Goal: Task Accomplishment & Management: Use online tool/utility

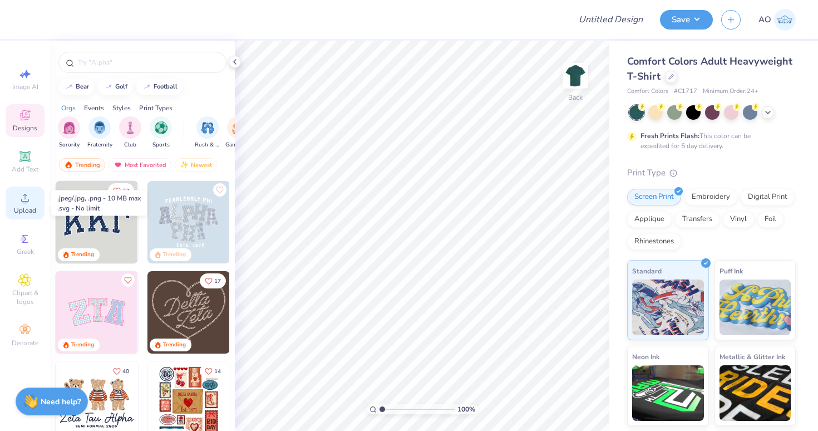
click at [20, 201] on icon at bounding box center [24, 197] width 13 height 13
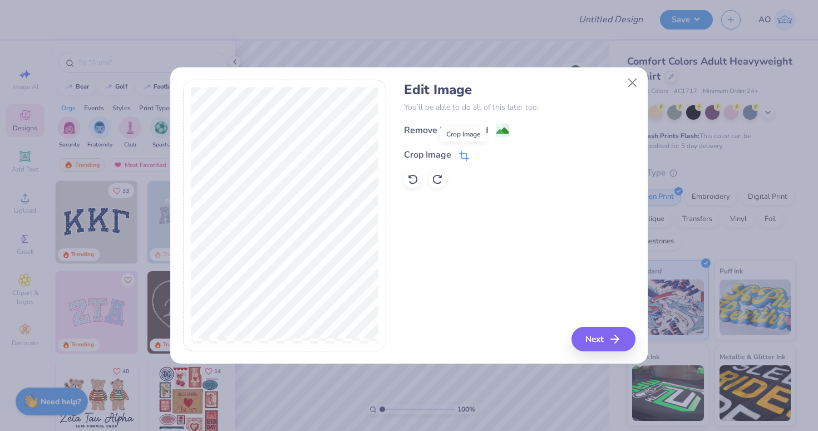
click at [463, 153] on icon at bounding box center [463, 156] width 7 height 7
click at [481, 155] on polyline at bounding box center [483, 153] width 4 height 3
click at [637, 81] on button "Close" at bounding box center [632, 82] width 21 height 21
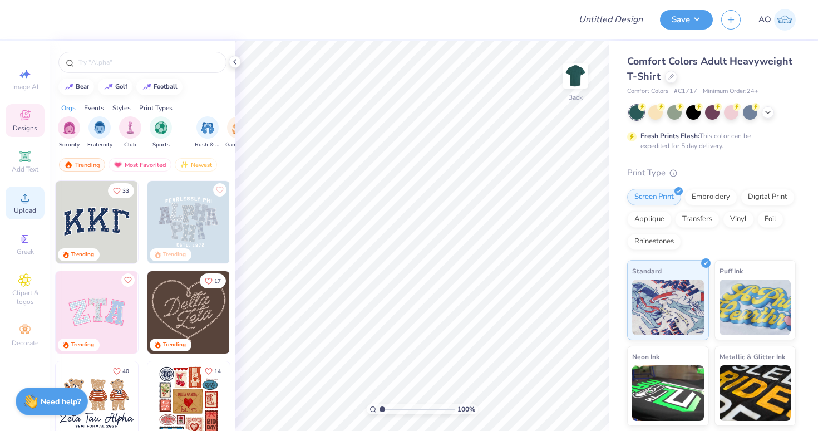
click at [25, 200] on circle at bounding box center [25, 201] width 6 height 6
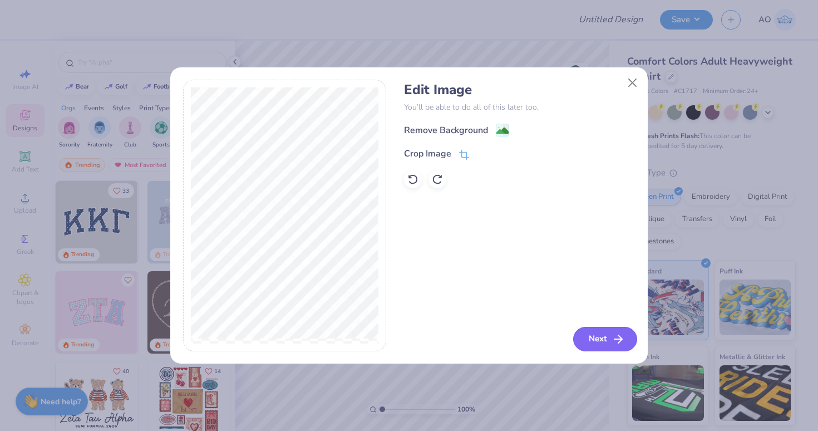
click at [606, 332] on button "Next" at bounding box center [605, 339] width 64 height 24
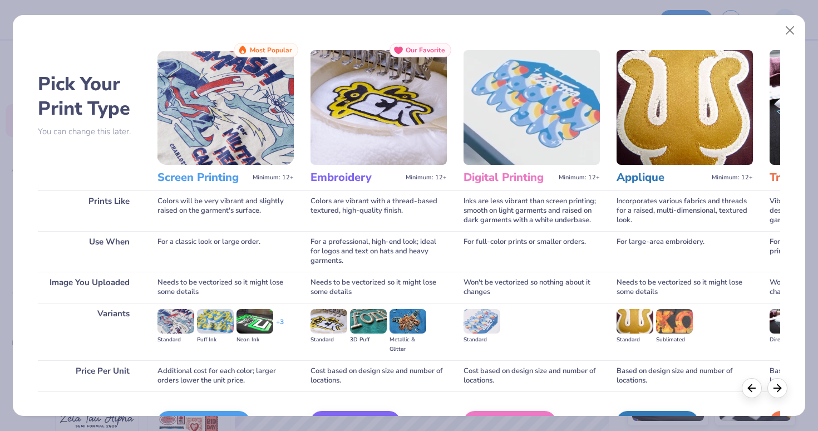
scroll to position [68, 0]
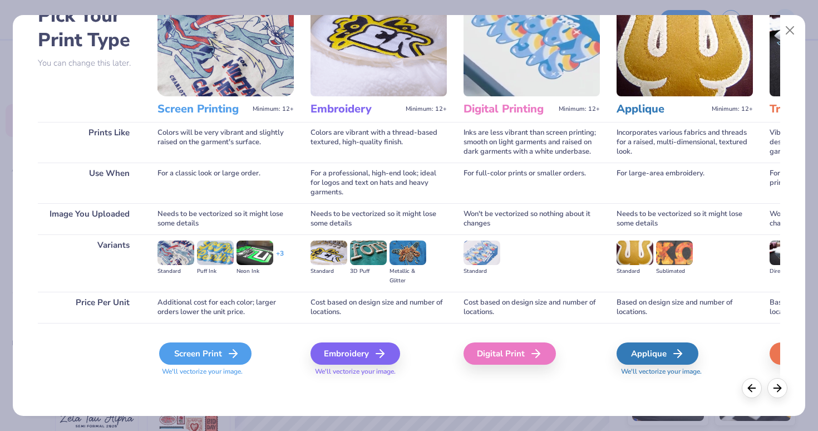
click at [222, 354] on div "Screen Print" at bounding box center [205, 353] width 92 height 22
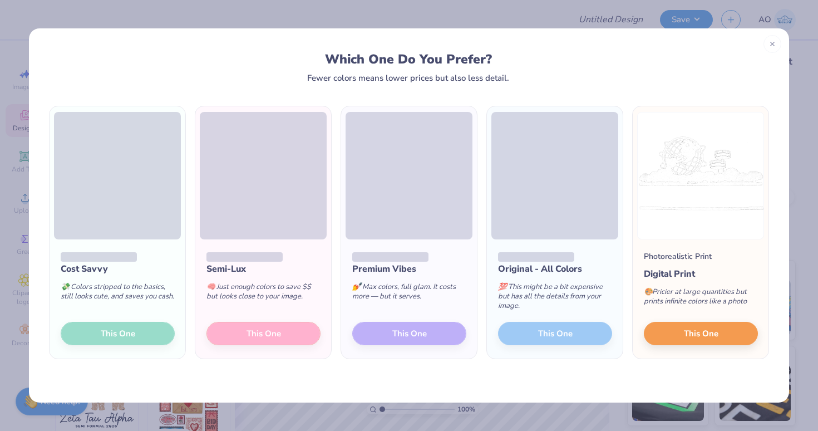
click at [135, 332] on div "Cost Savvy 💸 Colors stripped to the basics, still looks cute, and saves you cas…" at bounding box center [118, 298] width 136 height 119
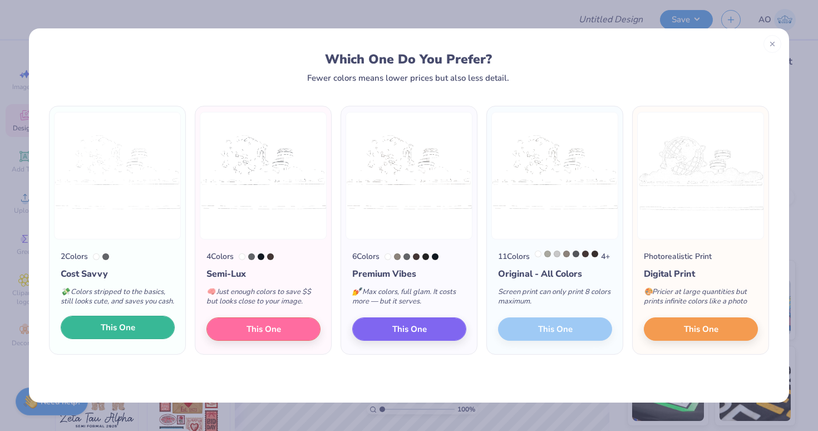
click at [150, 339] on button "This One" at bounding box center [118, 327] width 114 height 23
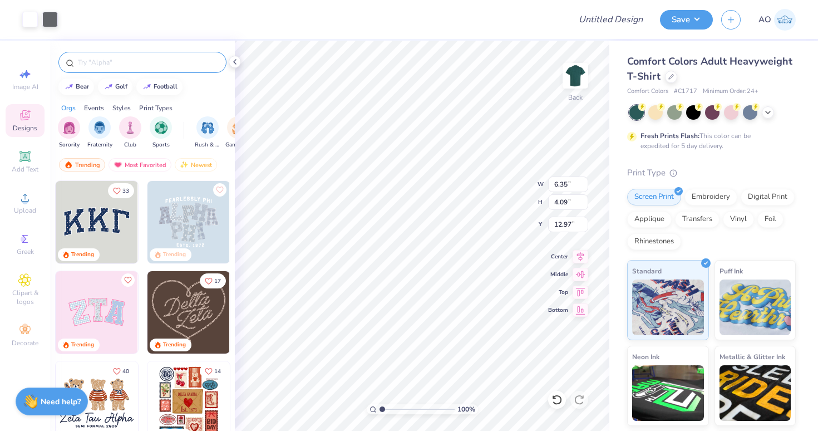
type input "6.35"
type input "4.09"
type input "3.00"
type input "5.20"
type input "3.35"
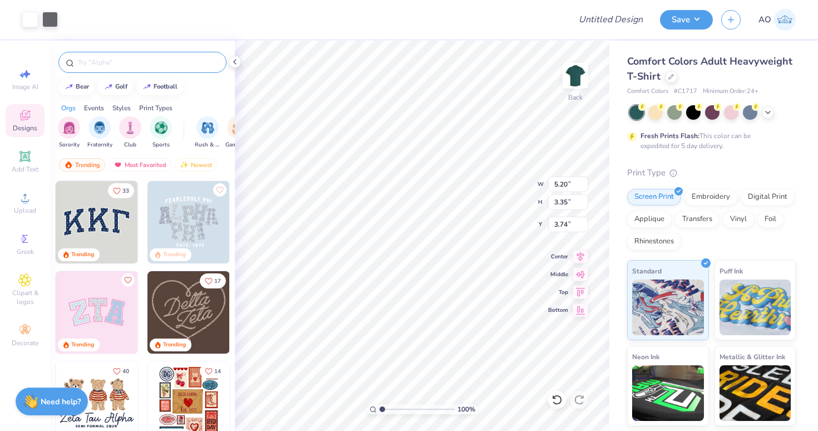
type input "3.00"
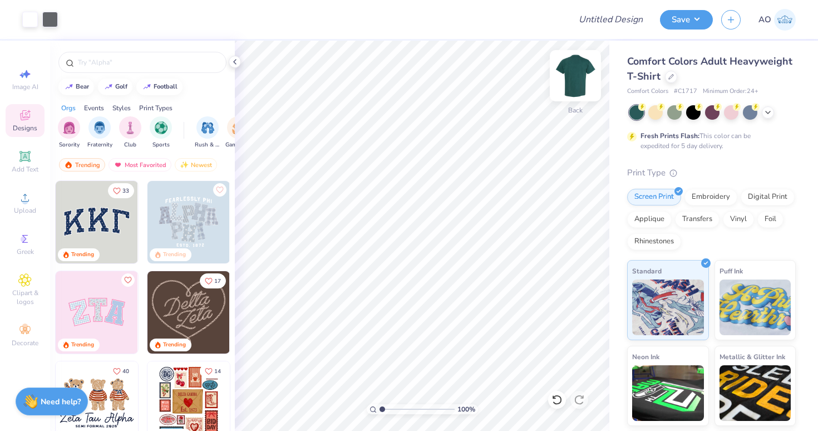
click at [579, 75] on img at bounding box center [575, 75] width 45 height 45
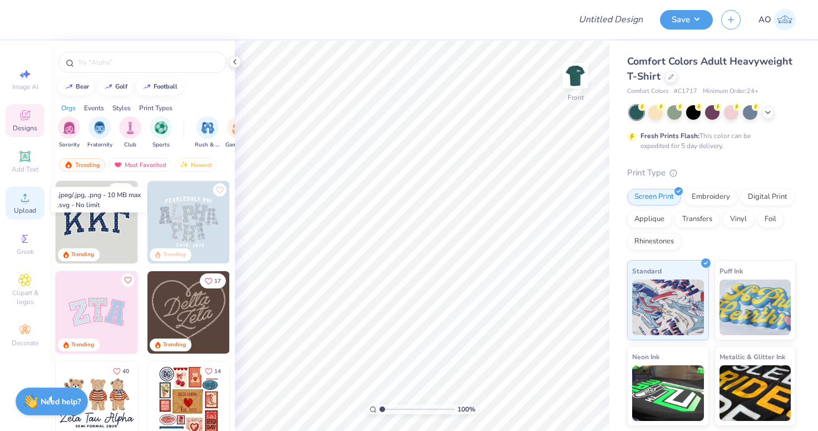
click at [30, 195] on icon at bounding box center [24, 197] width 13 height 13
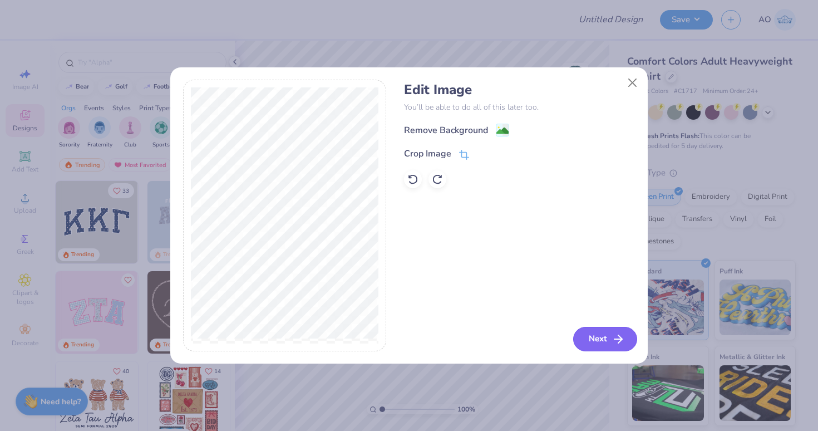
click at [602, 342] on button "Next" at bounding box center [605, 339] width 64 height 24
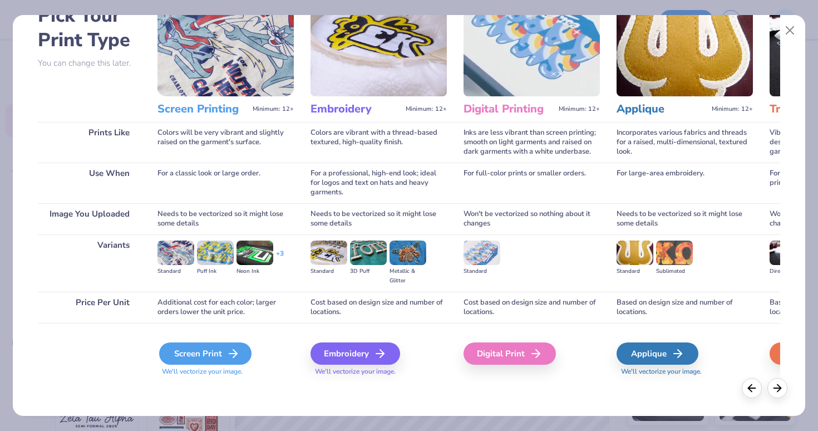
click at [213, 351] on div "Screen Print" at bounding box center [205, 353] width 92 height 22
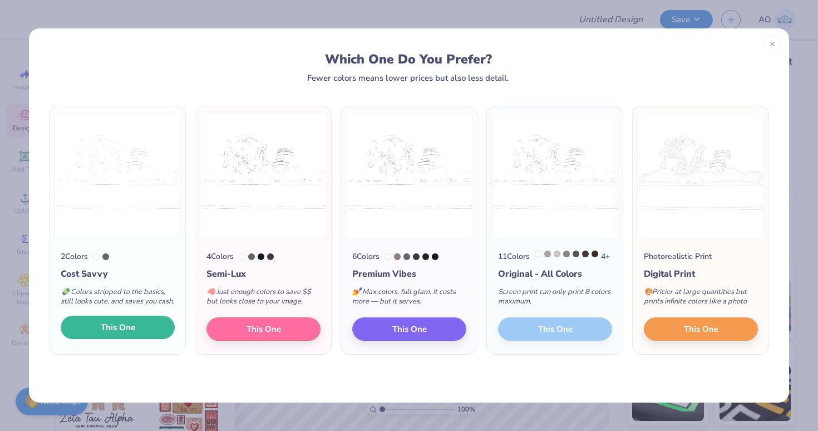
click at [124, 339] on button "This One" at bounding box center [118, 327] width 114 height 23
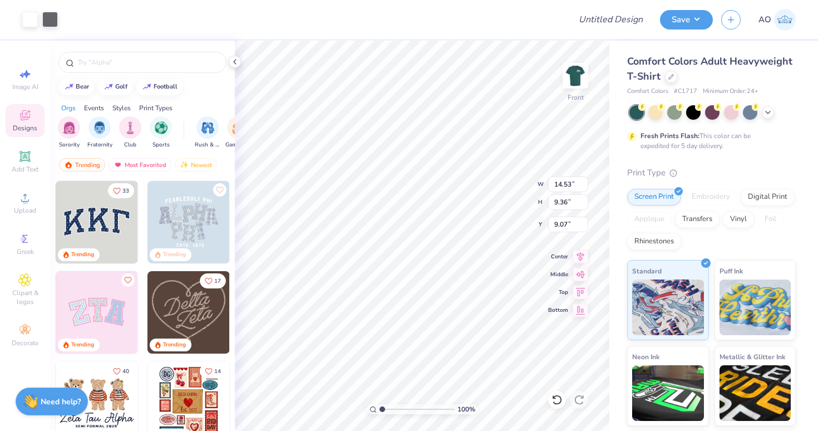
type input "7.77"
type input "5.00"
type input "3.00"
type input "11.03"
type input "7.10"
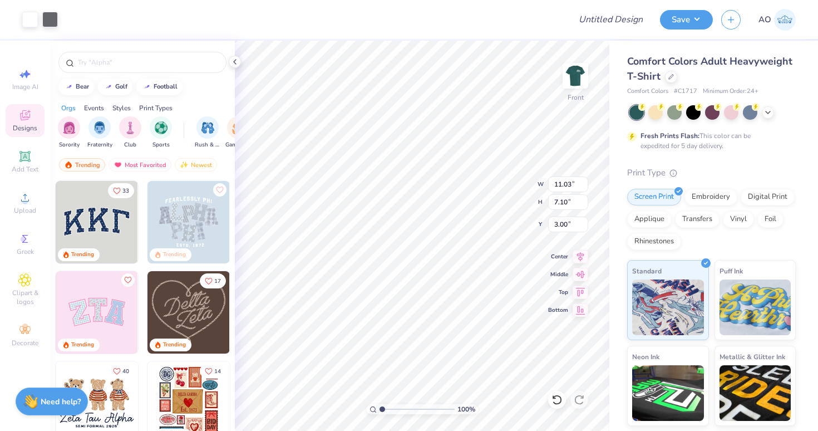
type input "12.62"
type input "8.13"
click at [51, 22] on div at bounding box center [50, 19] width 16 height 16
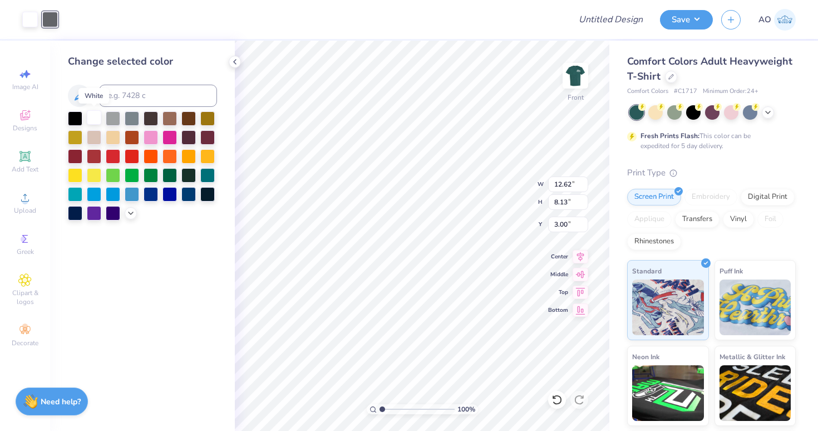
click at [97, 118] on div at bounding box center [94, 117] width 14 height 14
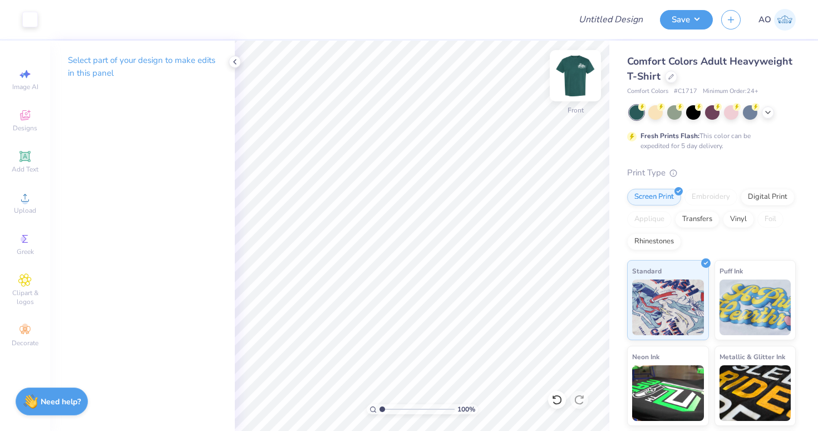
click at [569, 75] on img at bounding box center [575, 75] width 45 height 45
click at [51, 20] on div at bounding box center [50, 19] width 16 height 16
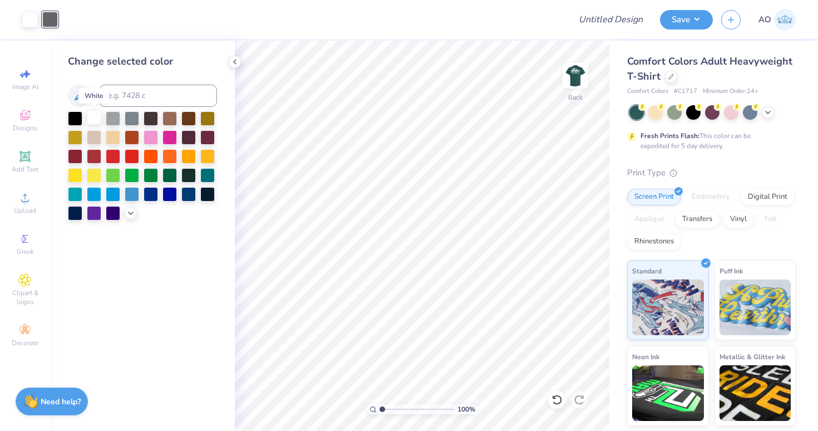
click at [92, 115] on div at bounding box center [94, 117] width 14 height 14
click at [573, 73] on img at bounding box center [575, 75] width 45 height 45
click at [581, 76] on img at bounding box center [575, 75] width 45 height 45
click at [693, 21] on button "Save" at bounding box center [686, 17] width 53 height 19
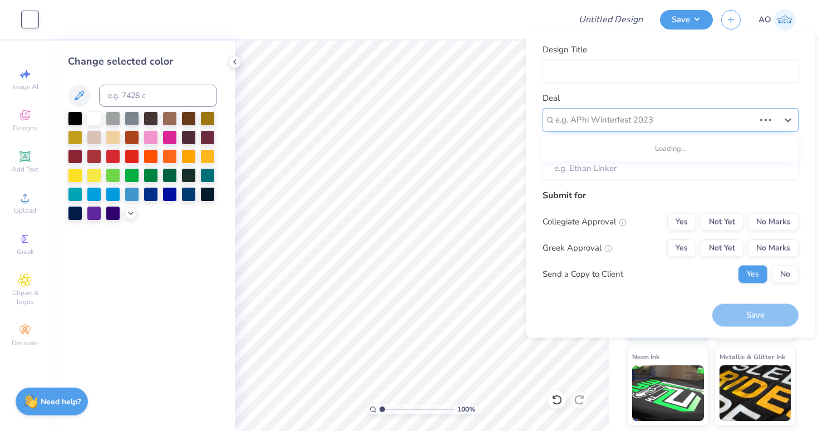
click at [624, 125] on div at bounding box center [655, 119] width 199 height 15
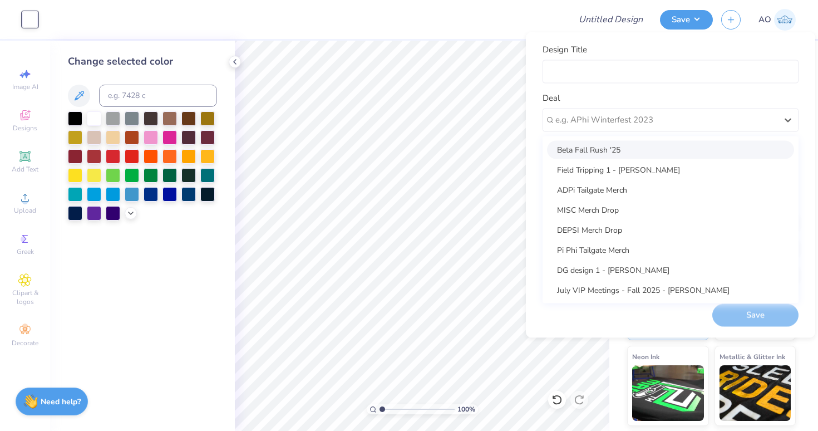
click at [607, 150] on div "Beta Fall Rush '25" at bounding box center [670, 149] width 247 height 18
type input "[PERSON_NAME]"
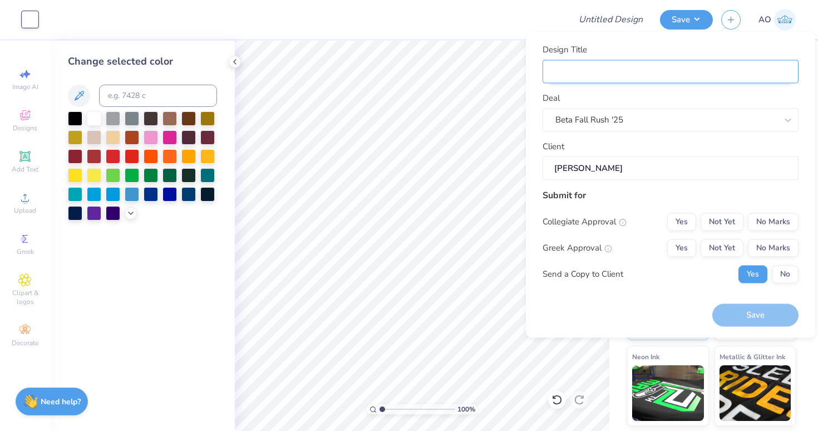
click at [593, 73] on input "Design Title" at bounding box center [671, 72] width 256 height 24
type input "B"
type input "Be"
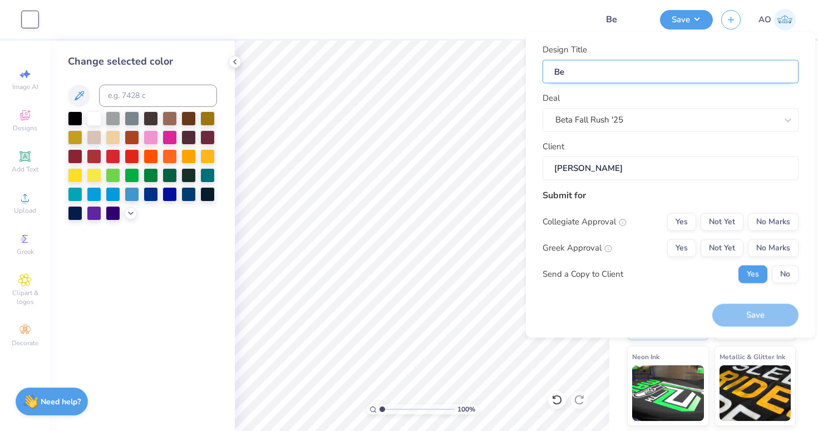
type input "Bet"
type input "Beta"
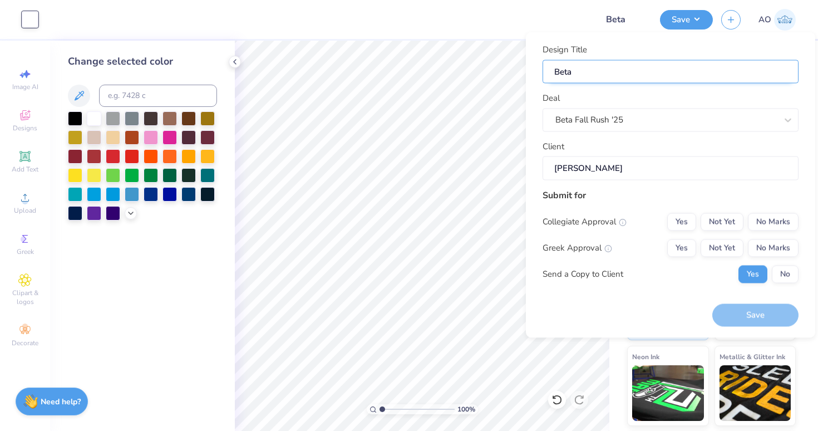
type input "Beta"
type input "Beta F"
type input "Beta Fa"
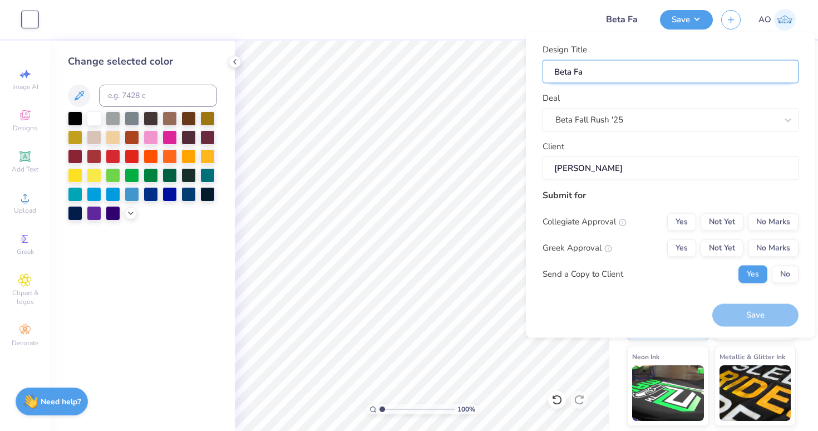
type input "Beta Fal"
type input "Beta Fall"
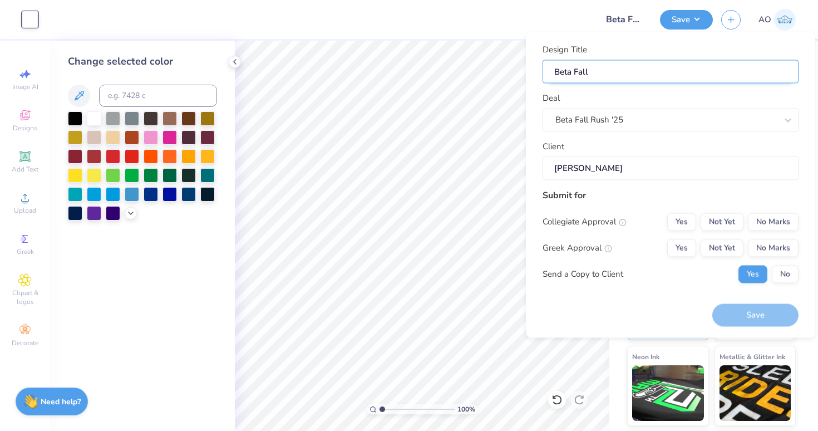
type input "Beta Fall"
type input "Beta Fall R"
type input "Beta Fall Ru"
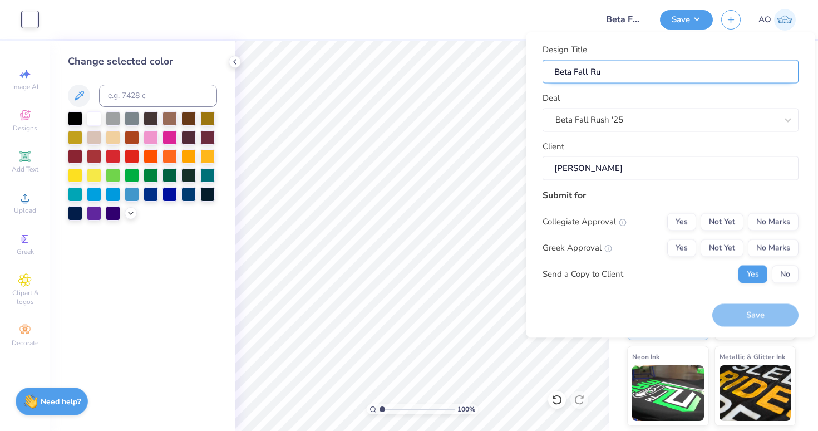
type input "Beta Fall Rus"
type input "Beta Fall Rush"
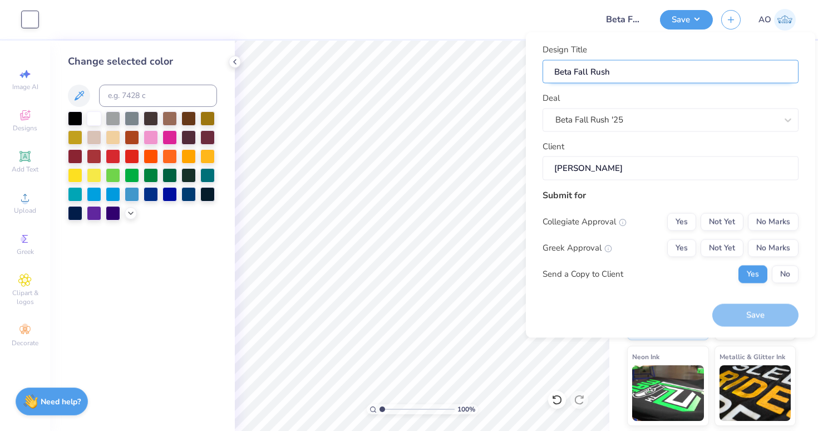
type input "Beta Fall Rush"
type input "Beta Fall Rush '"
type input "Beta Fall Rush '2"
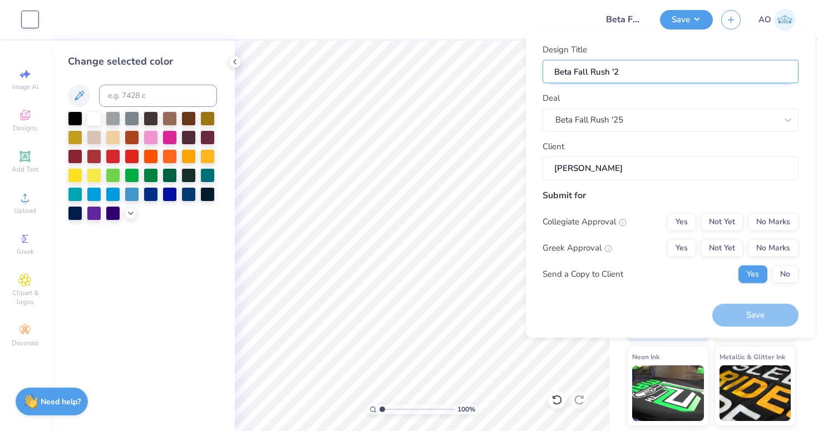
type input "Beta Fall Rush '25"
click at [776, 223] on button "No Marks" at bounding box center [773, 222] width 51 height 18
click at [684, 251] on button "Yes" at bounding box center [682, 248] width 29 height 18
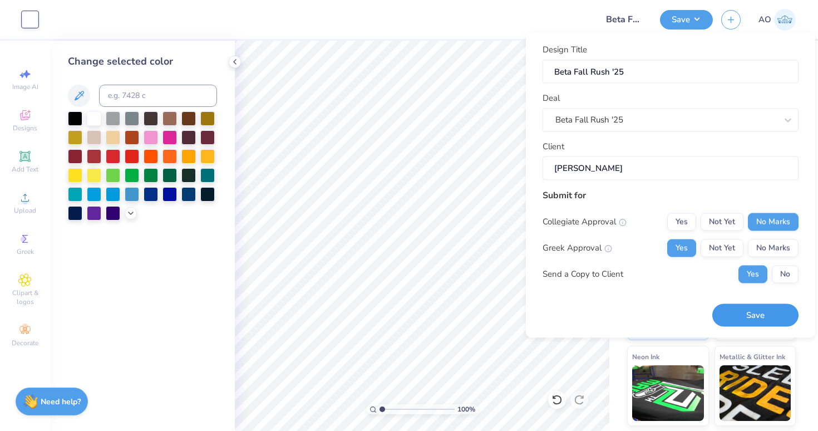
click at [757, 313] on button "Save" at bounding box center [756, 315] width 86 height 23
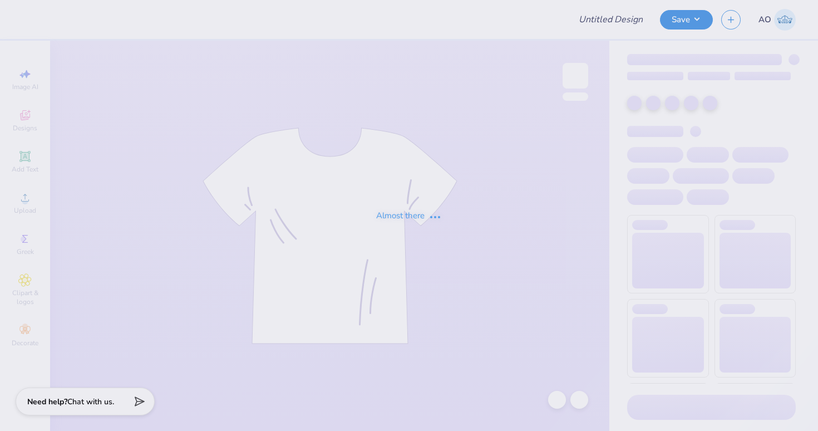
type input "Beta Fall Rush '25"
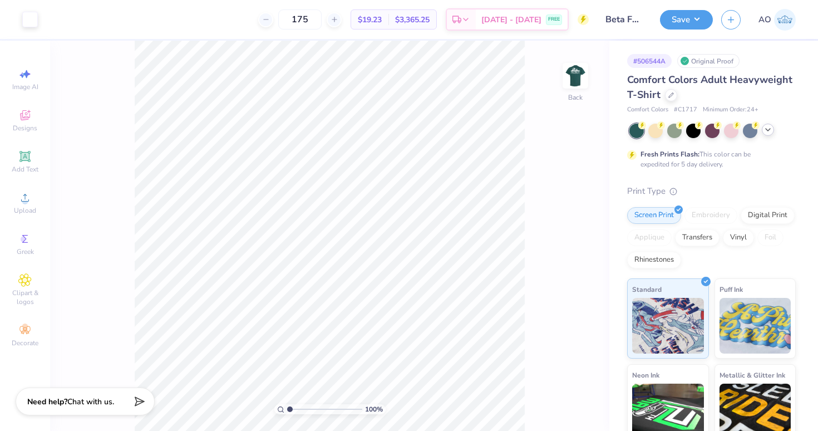
click at [768, 127] on icon at bounding box center [768, 129] width 9 height 9
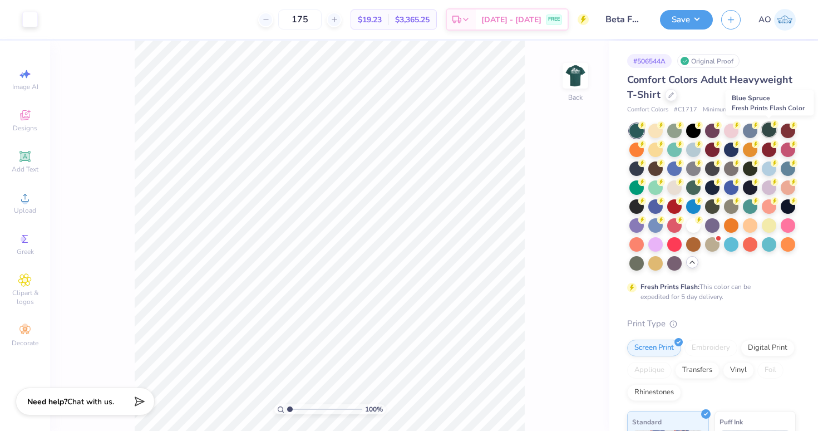
click at [766, 129] on div at bounding box center [769, 129] width 14 height 14
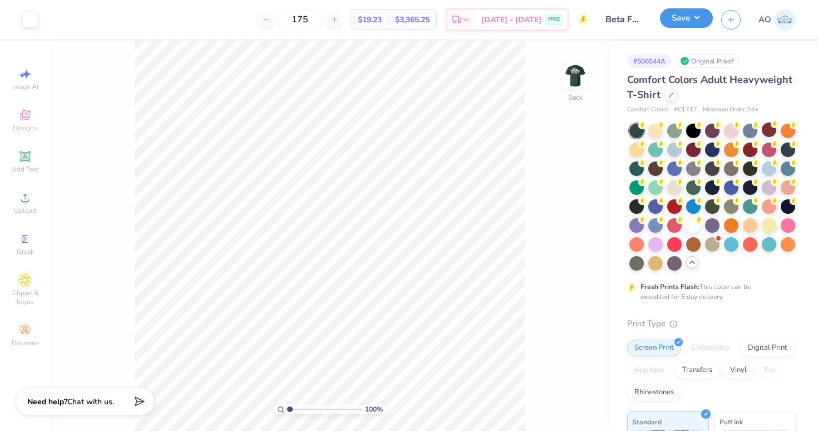
click at [684, 19] on button "Save" at bounding box center [686, 17] width 53 height 19
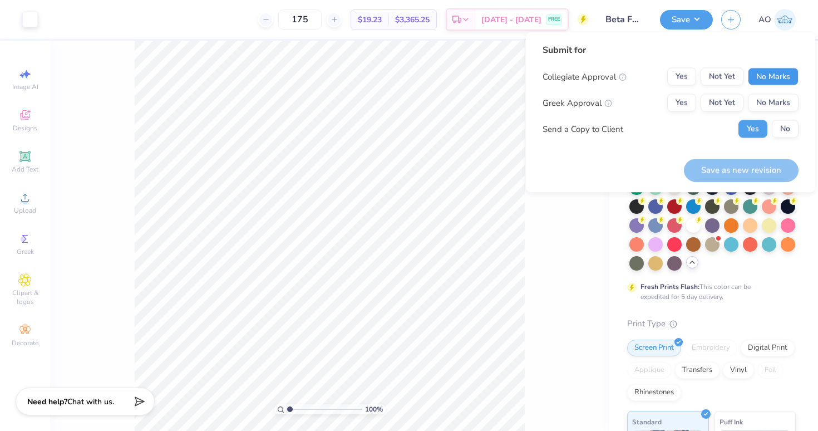
click at [770, 70] on button "No Marks" at bounding box center [773, 77] width 51 height 18
click at [678, 104] on button "Yes" at bounding box center [682, 103] width 29 height 18
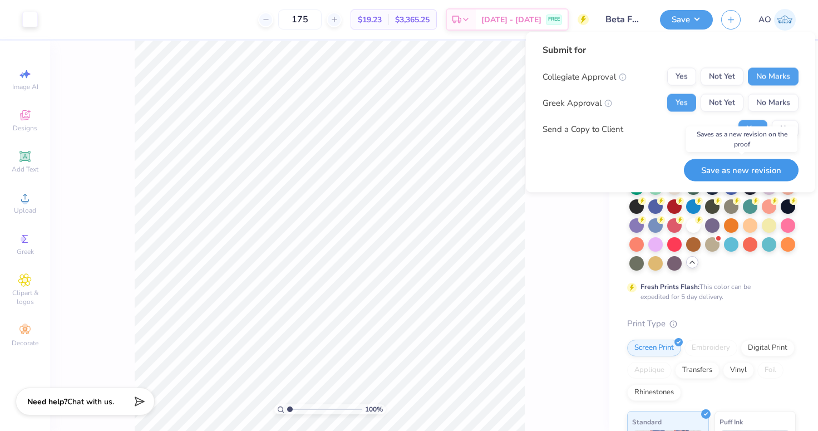
click at [725, 164] on button "Save as new revision" at bounding box center [741, 170] width 115 height 23
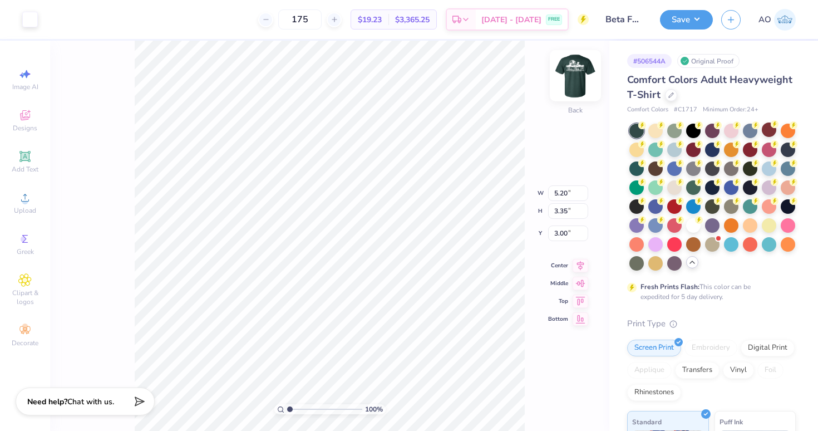
click at [580, 69] on img at bounding box center [575, 75] width 45 height 45
click at [575, 142] on div "100 % Front" at bounding box center [329, 236] width 559 height 390
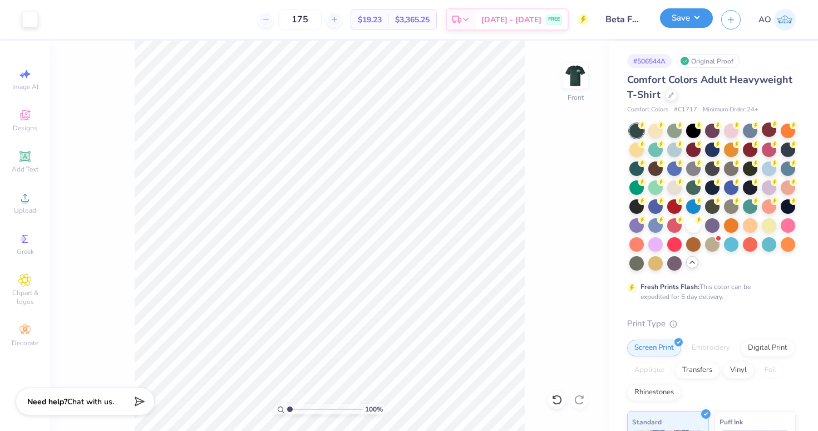
click at [698, 21] on button "Save" at bounding box center [686, 17] width 53 height 19
click at [786, 20] on img at bounding box center [785, 20] width 22 height 22
